Goal: Complete application form

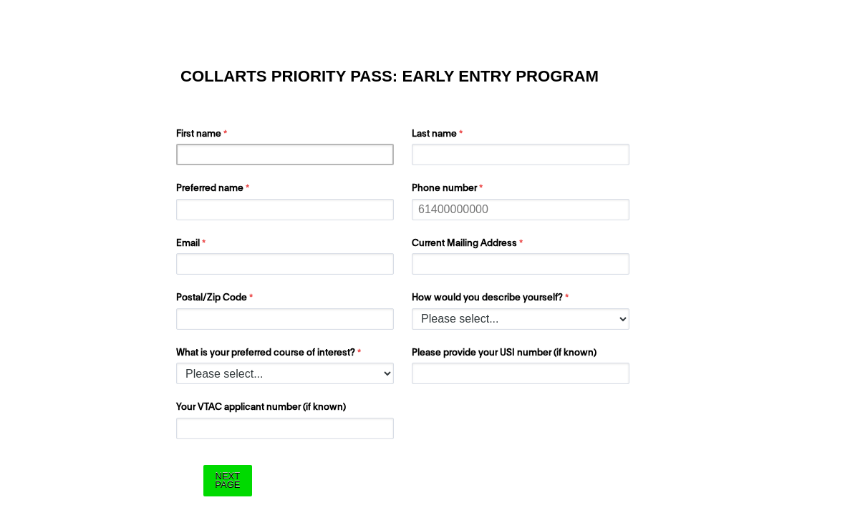
click at [212, 165] on input "First name" at bounding box center [285, 154] width 218 height 21
type input "[PERSON_NAME]"
click at [501, 163] on input "Last name" at bounding box center [521, 154] width 218 height 21
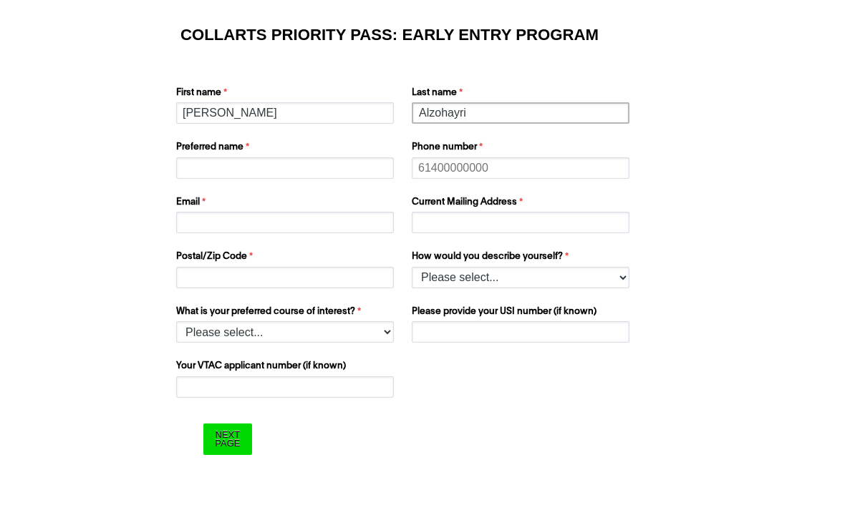
type input "Alzohayri"
click at [320, 199] on input "Preferred name" at bounding box center [285, 209] width 218 height 21
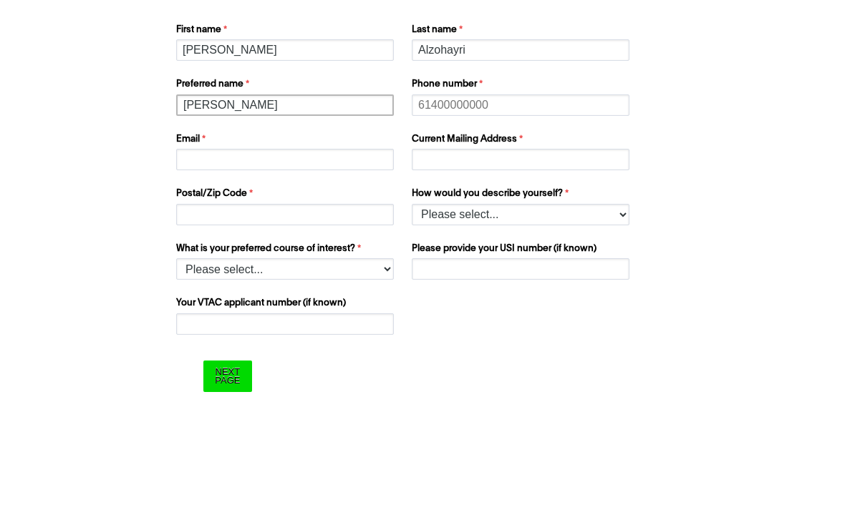
type input "[PERSON_NAME]"
click at [536, 199] on input "Phone number" at bounding box center [521, 209] width 218 height 21
type input "P"
type input "0449556528"
click at [339, 253] on input "Email" at bounding box center [285, 263] width 218 height 21
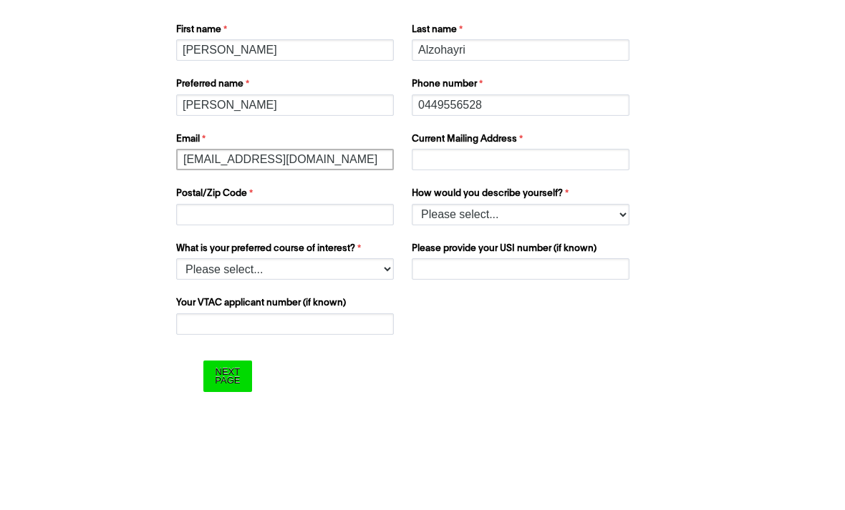
type input "[EMAIL_ADDRESS][DOMAIN_NAME]"
click at [588, 253] on input "Current Mailing Address" at bounding box center [521, 263] width 218 height 21
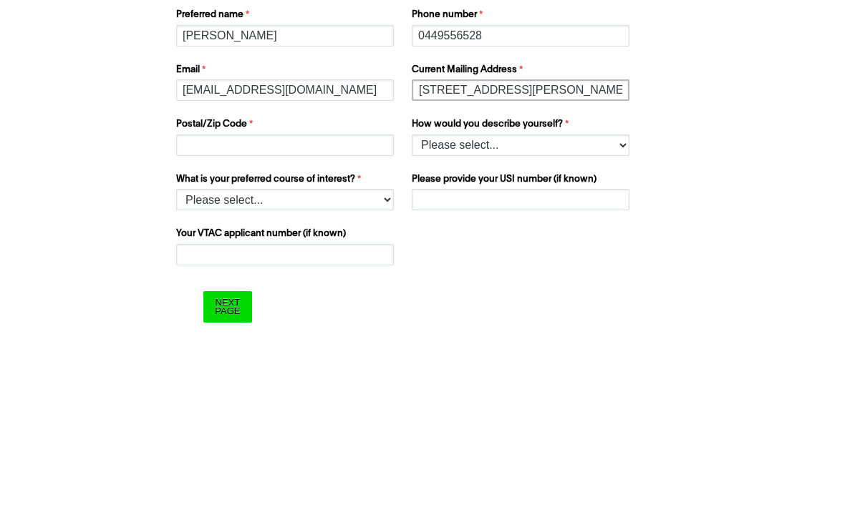
type input "[STREET_ADDRESS][PERSON_NAME]"
click at [336, 309] on input "Postal/Zip Code" at bounding box center [285, 319] width 218 height 21
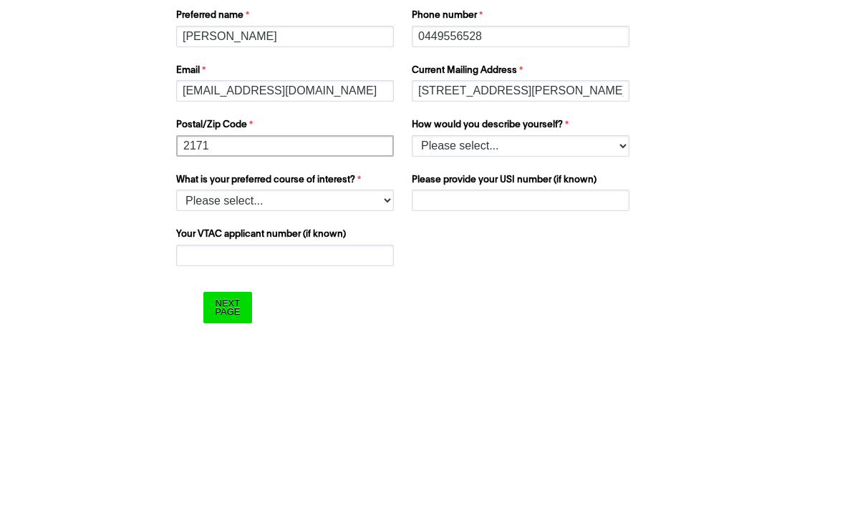
type input "2171"
click at [578, 309] on select "Please select... I’m currently in Year 12 I've completed Year 12 and took a gap…" at bounding box center [521, 319] width 218 height 21
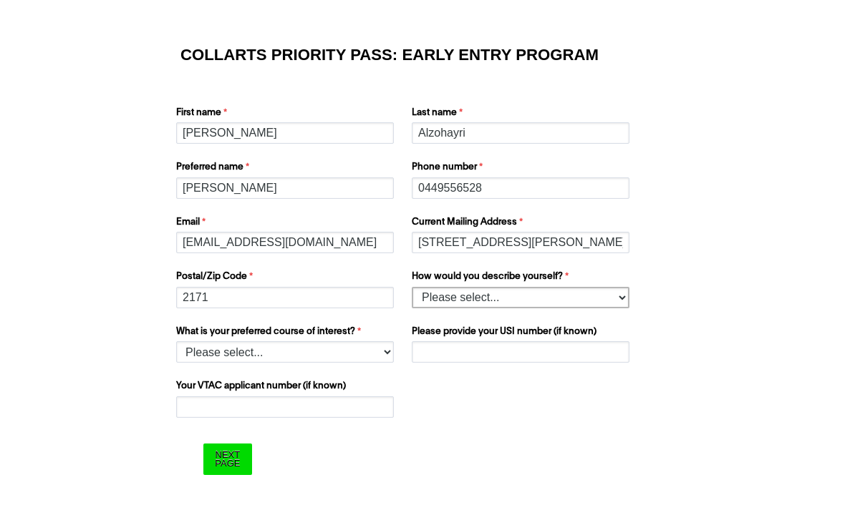
select select "tfa_158"
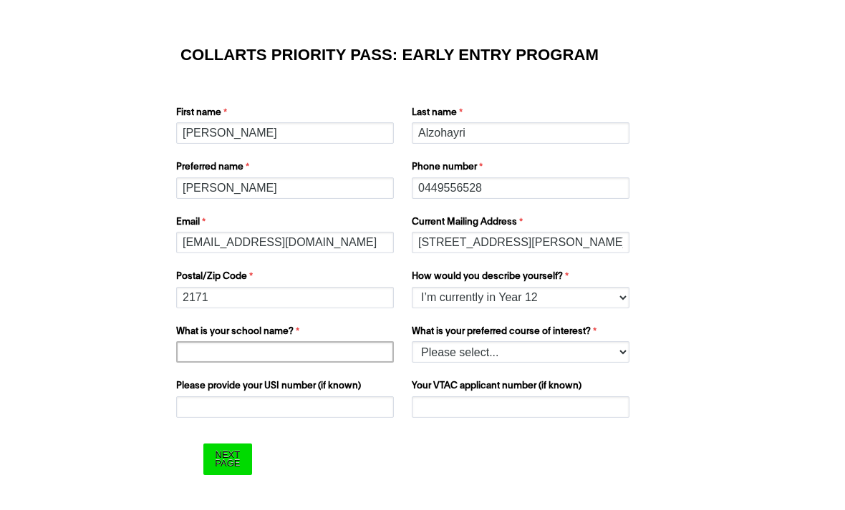
click at [331, 359] on input "What is your school name?" at bounding box center [285, 351] width 218 height 21
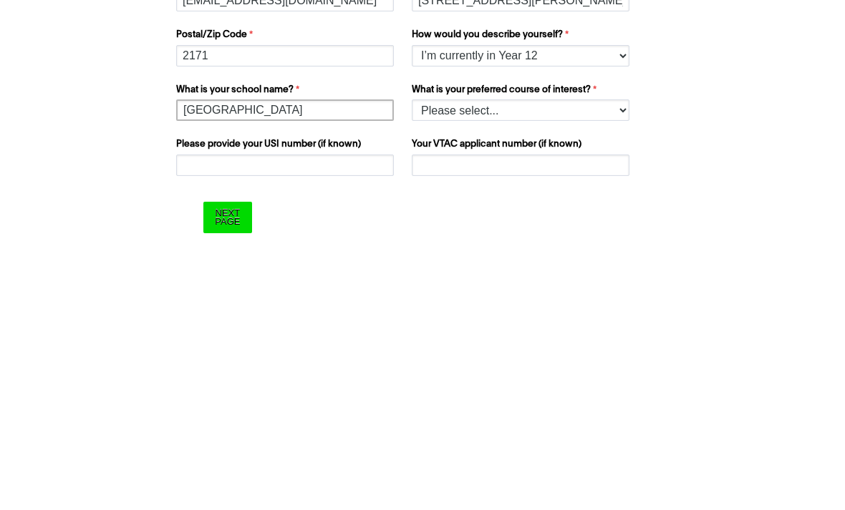
type input "[GEOGRAPHIC_DATA]"
click at [515, 341] on select "Please select... 2D Animation Acting Audio Engineering Comedy Digital & Social …" at bounding box center [521, 351] width 218 height 21
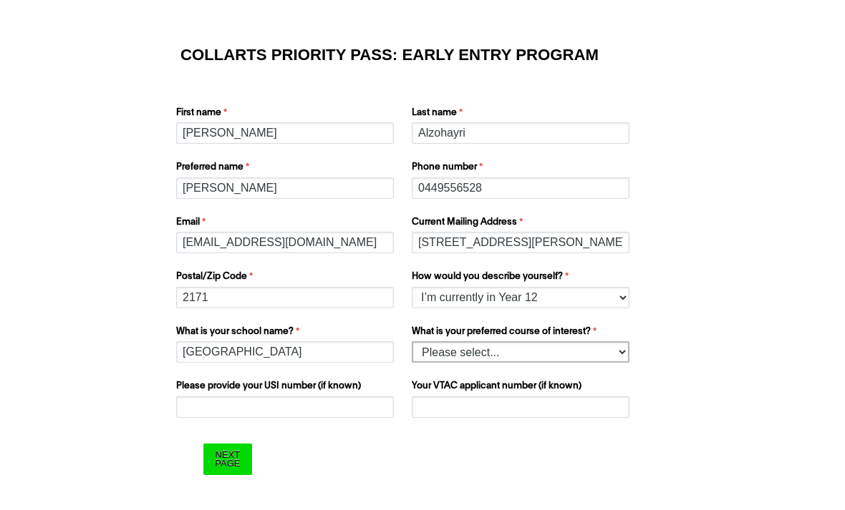
click at [452, 357] on select "Please select... 2D Animation Acting Audio Engineering Comedy Digital & Social …" at bounding box center [521, 351] width 218 height 21
click at [599, 353] on select "Please select... 2D Animation Acting Audio Engineering Comedy Digital & Social …" at bounding box center [521, 351] width 218 height 21
click at [332, 408] on input "Please provide your USI number (if known)" at bounding box center [285, 407] width 218 height 21
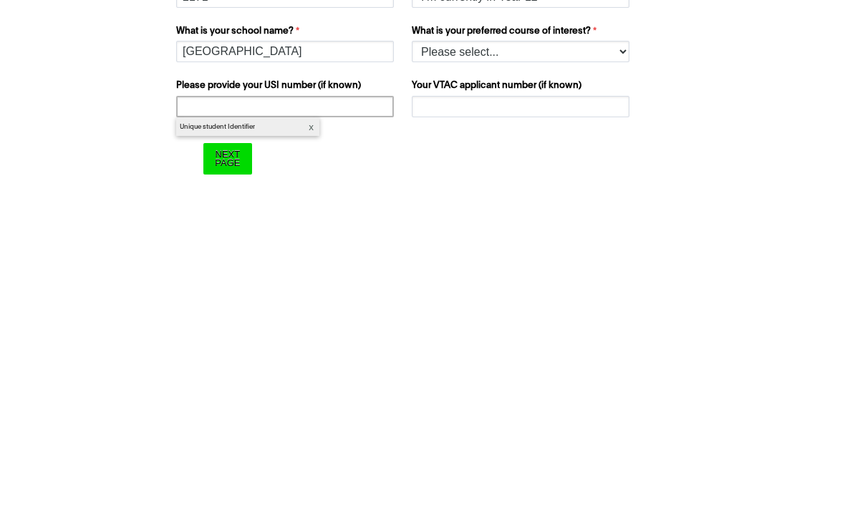
type input "V"
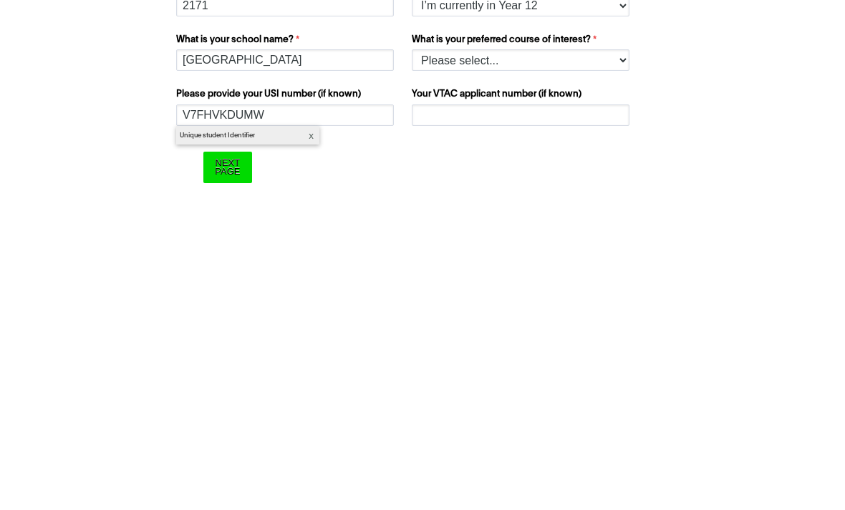
click at [618, 178] on form "COLLARTS PRIORITY PASS: EARLY ENTRY PROGRAM First name [PERSON_NAME] Last name …" at bounding box center [422, 261] width 573 height 489
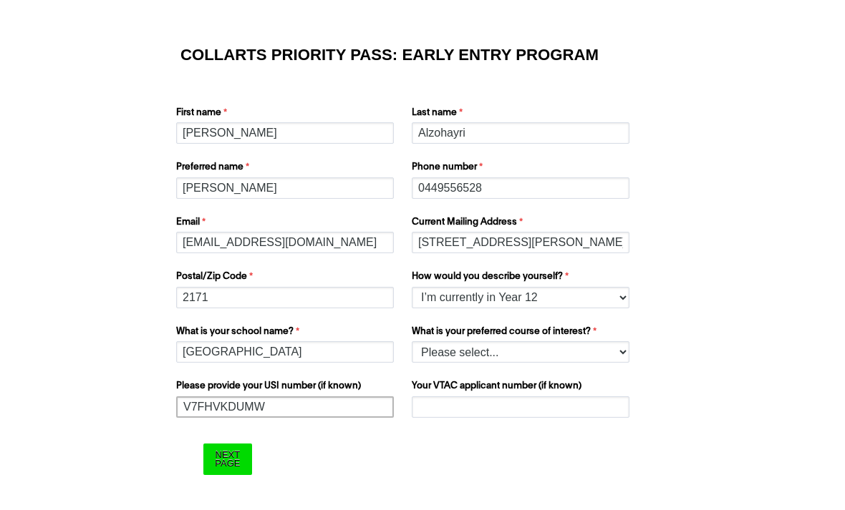
click at [344, 397] on input "V7FHVKDUMW" at bounding box center [285, 407] width 218 height 21
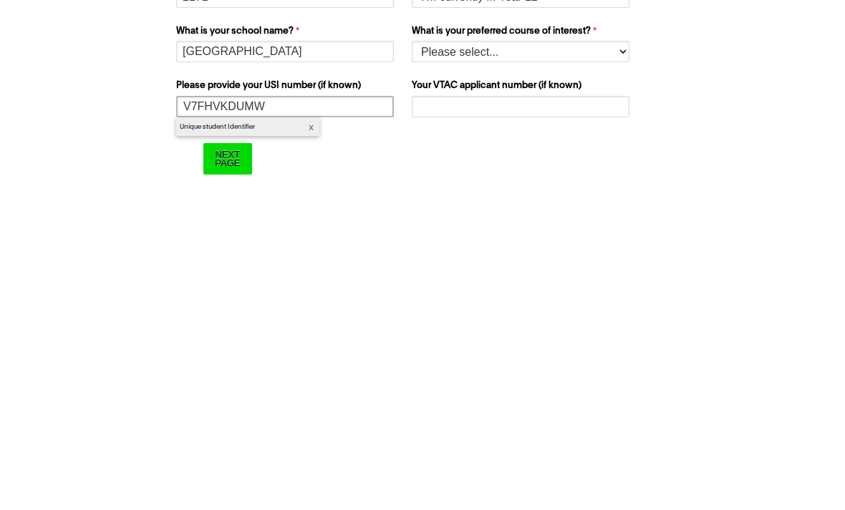
click at [344, 397] on input "V7FHVKDUMW" at bounding box center [285, 407] width 218 height 21
type input "V7FHVKDUMW"
click at [659, 200] on form "COLLARTS PRIORITY PASS: EARLY ENTRY PROGRAM First name [PERSON_NAME] Last name …" at bounding box center [422, 261] width 573 height 489
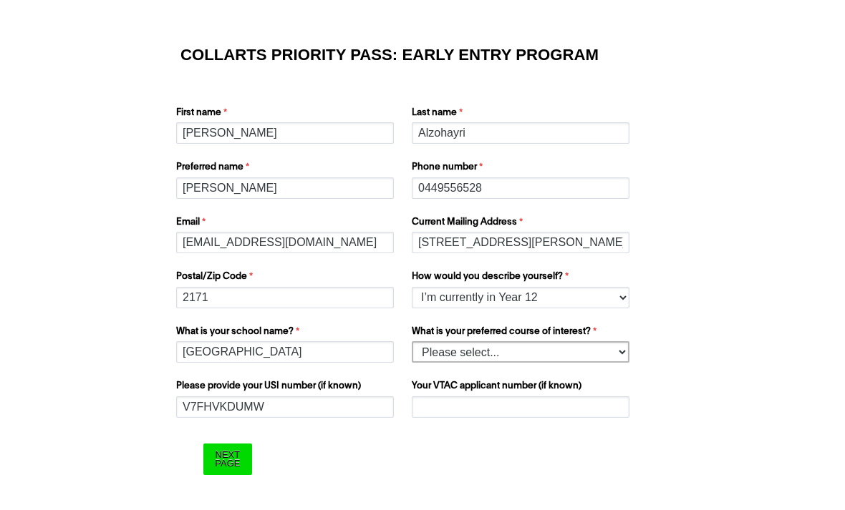
click at [461, 354] on select "Please select... 2D Animation Acting Audio Engineering Comedy Digital & Social …" at bounding box center [521, 351] width 218 height 21
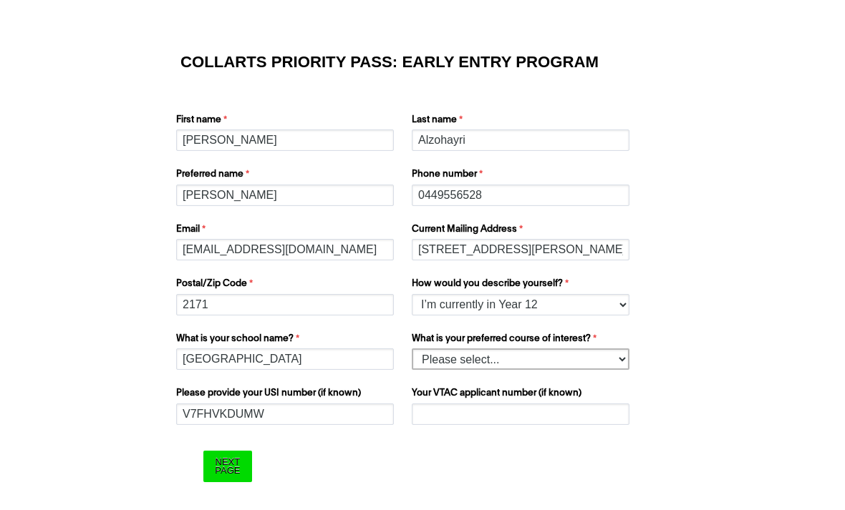
scroll to position [2, 0]
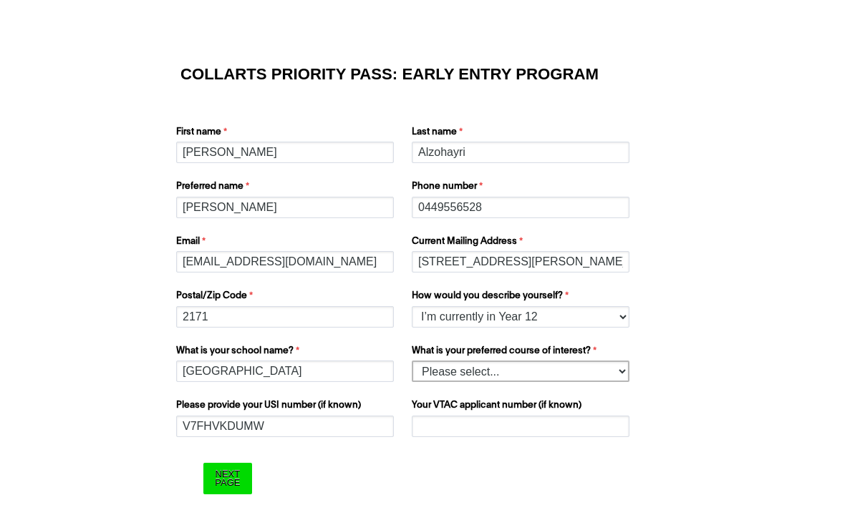
click at [536, 374] on select "Please select... 2D Animation Acting Audio Engineering Comedy Digital & Social …" at bounding box center [521, 371] width 218 height 21
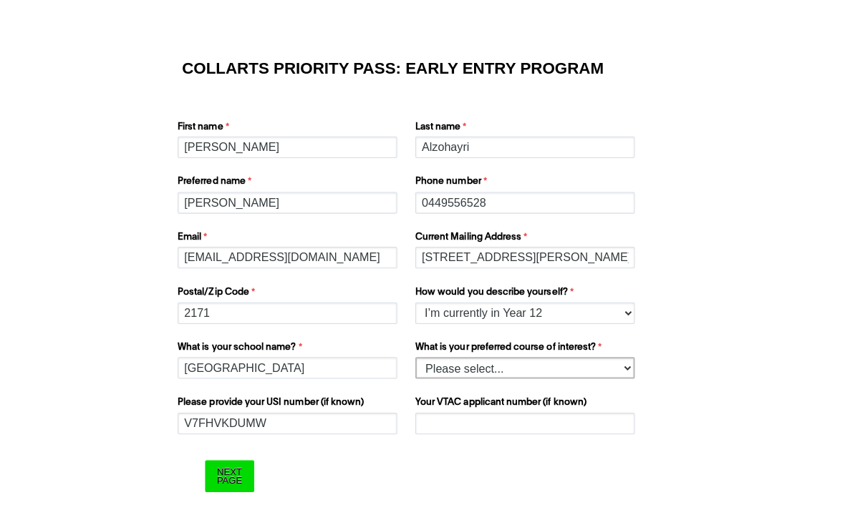
scroll to position [0, 0]
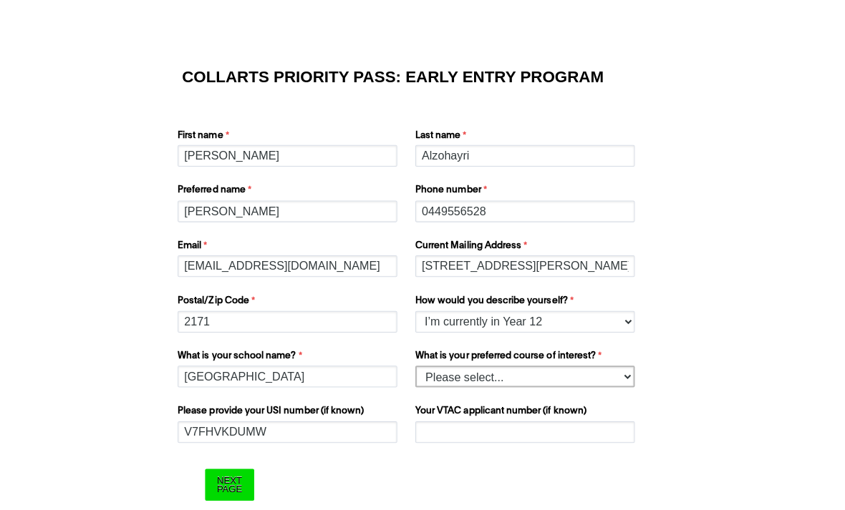
click at [550, 372] on select "Please select... 2D Animation Acting Audio Engineering Comedy Digital & Social …" at bounding box center [521, 373] width 218 height 21
click at [567, 374] on select "Please select... 2D Animation Acting Audio Engineering Comedy Digital & Social …" at bounding box center [521, 373] width 218 height 21
select select "tfa_1217"
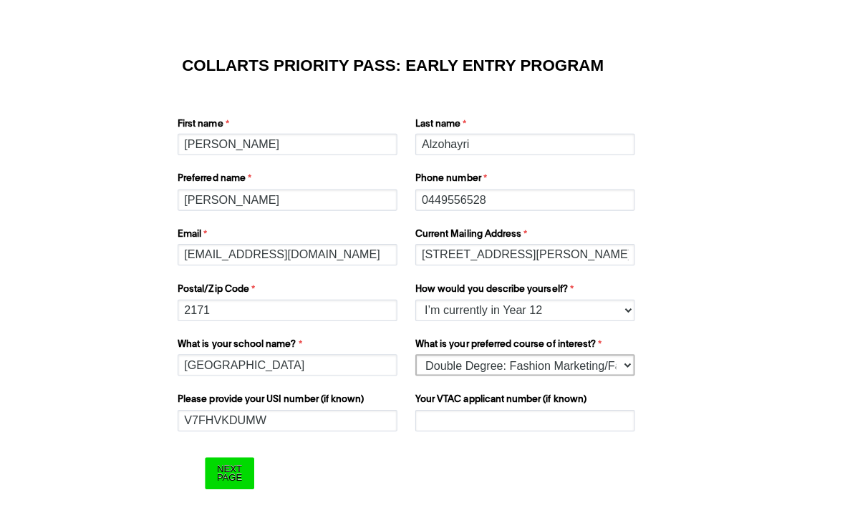
scroll to position [21, 0]
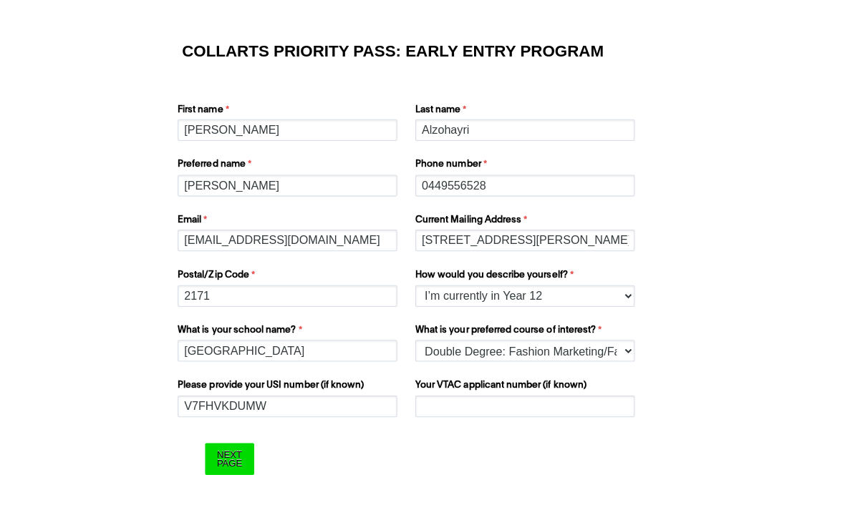
click at [226, 446] on input "Next Page" at bounding box center [227, 459] width 48 height 31
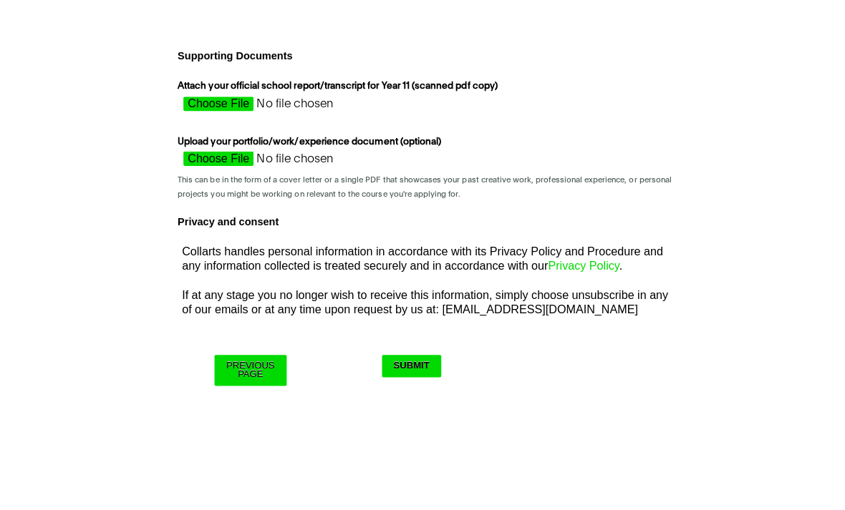
click at [225, 104] on input "Attach your official school report/transcript for Year 11 (scanned pdf copy)" at bounding box center [303, 110] width 255 height 21
type input "C:\fakepath\52A64911-E342-4126-B653-B09C9ACEC140.jpeg"
click at [218, 100] on input "Attach your official school report/transcript for Year 11 (scanned pdf copy)" at bounding box center [303, 110] width 255 height 21
